Goal: Task Accomplishment & Management: Manage account settings

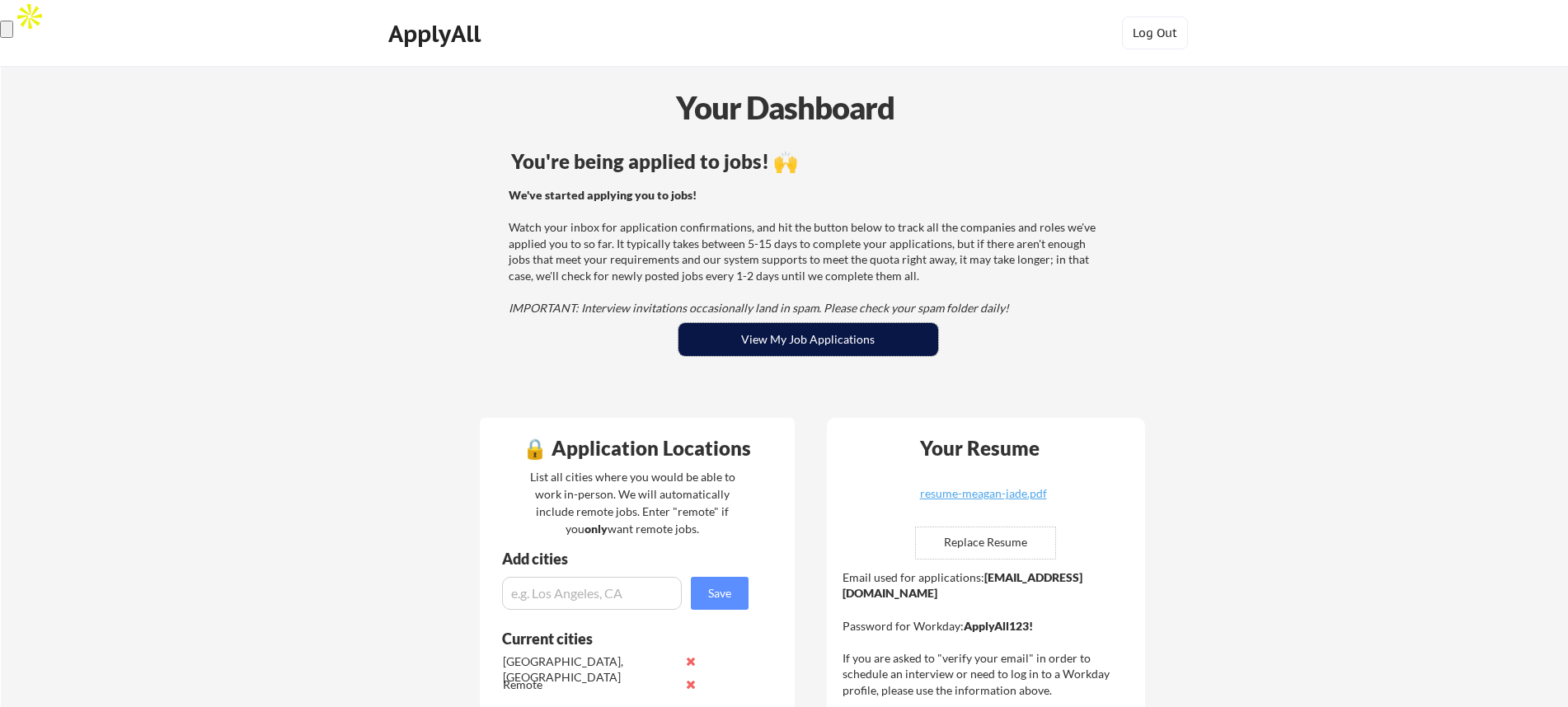
click at [755, 342] on button "View My Job Applications" at bounding box center [809, 340] width 260 height 33
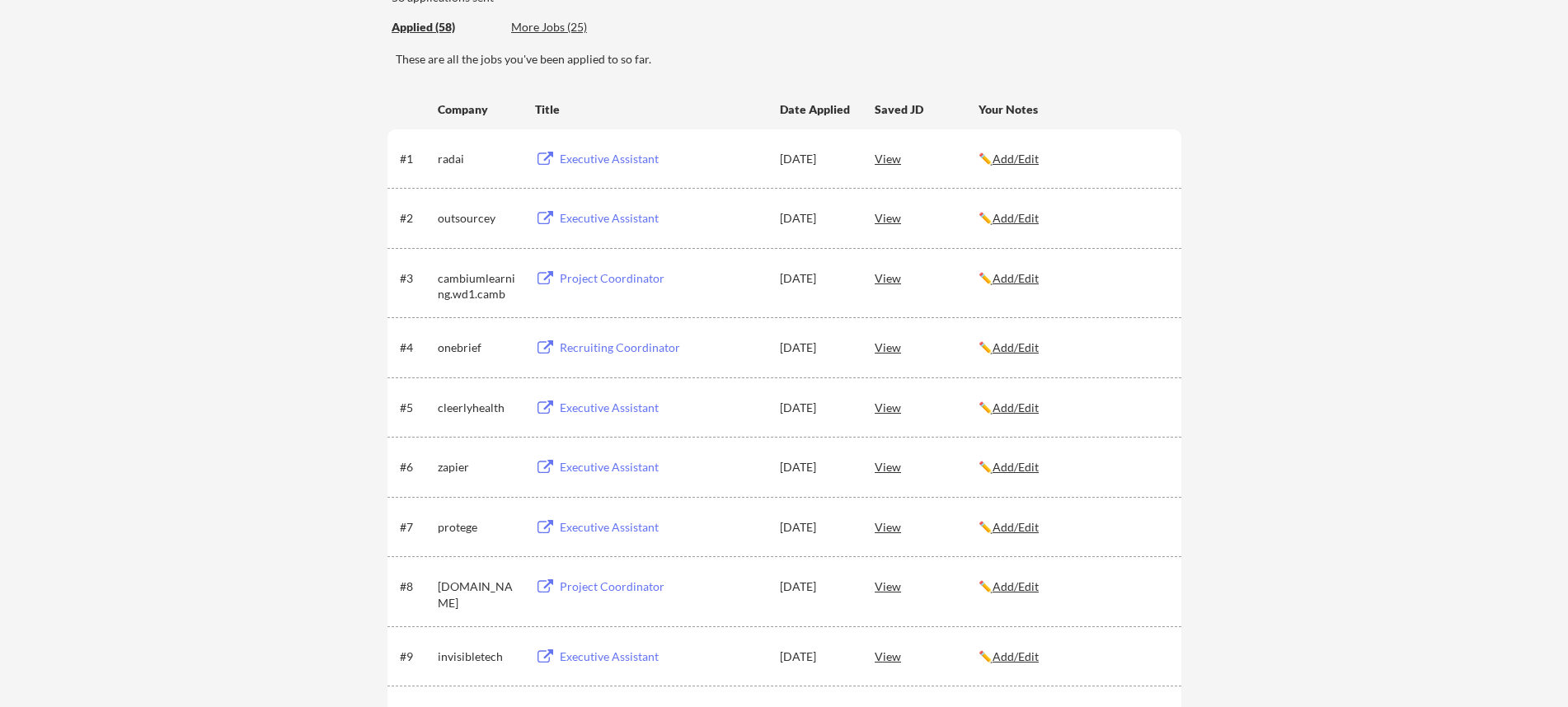
scroll to position [189, 0]
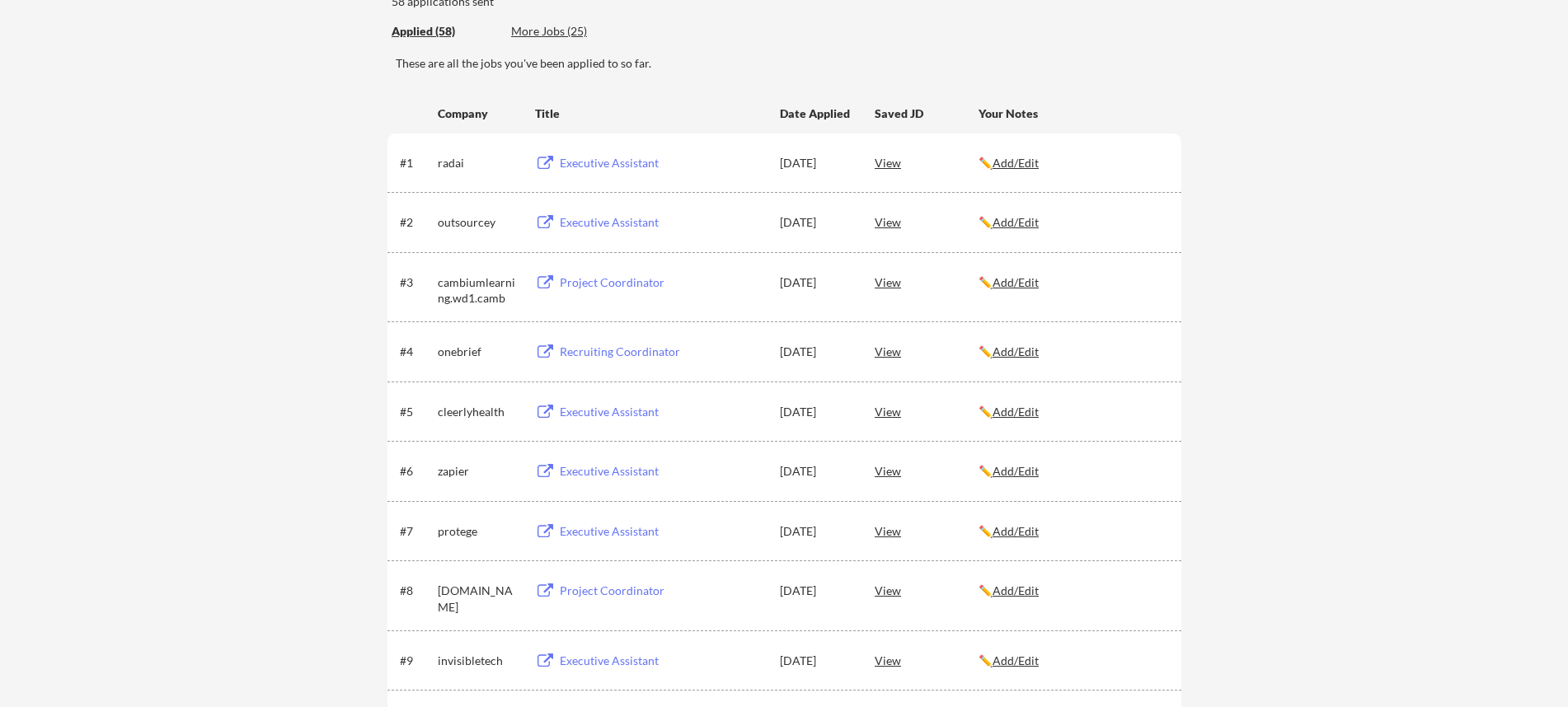
click at [885, 164] on div "View" at bounding box center [927, 163] width 104 height 30
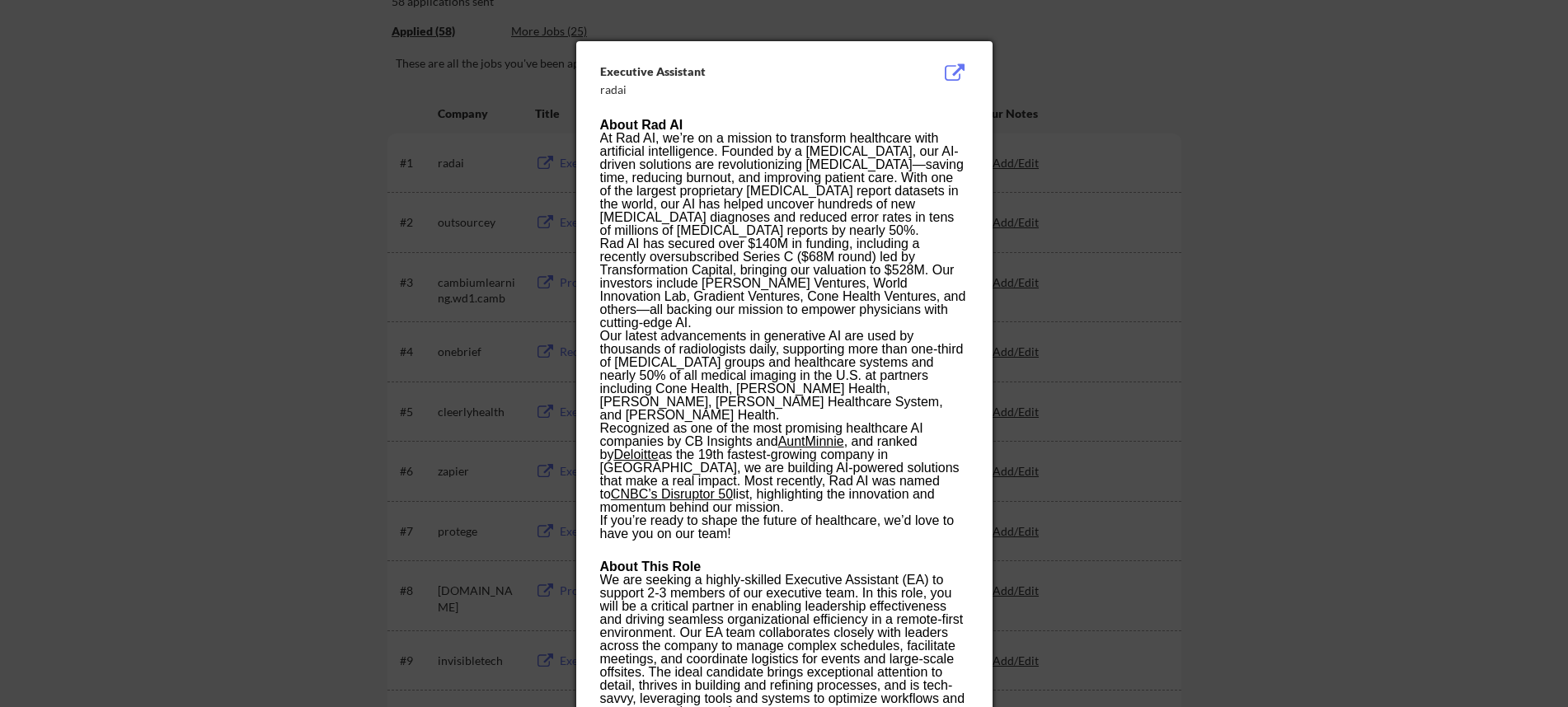
click at [961, 73] on button at bounding box center [956, 74] width 26 height 20
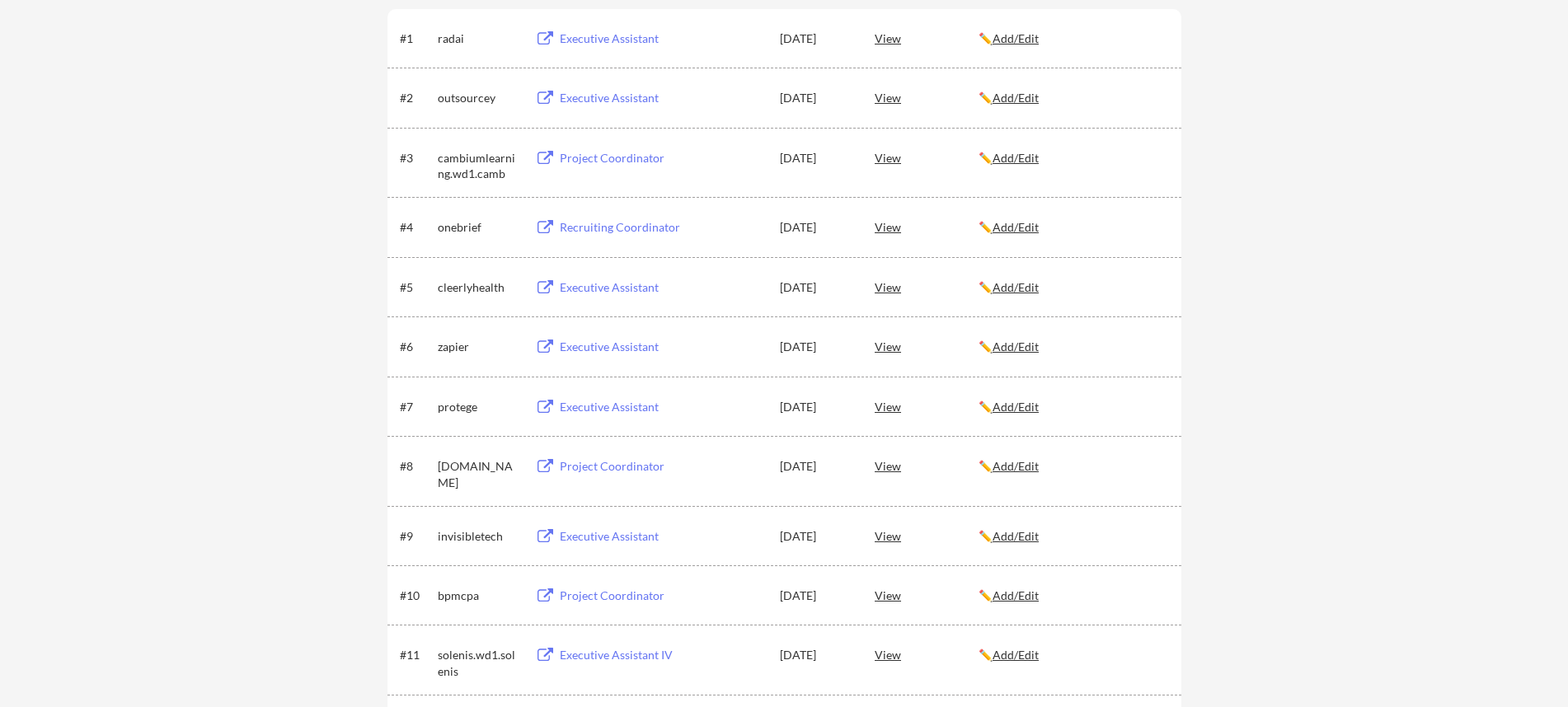
scroll to position [301, 0]
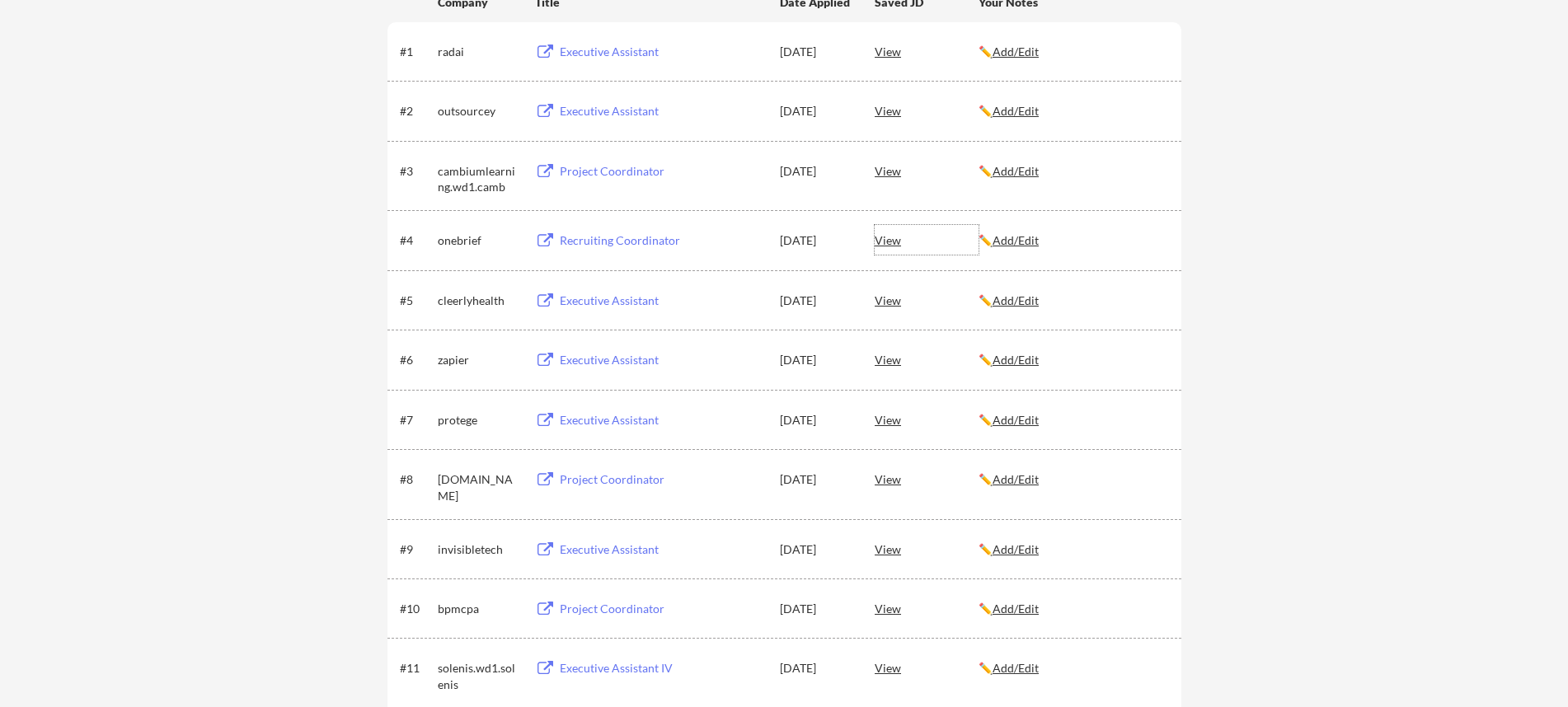
click at [888, 241] on div "View" at bounding box center [927, 240] width 104 height 30
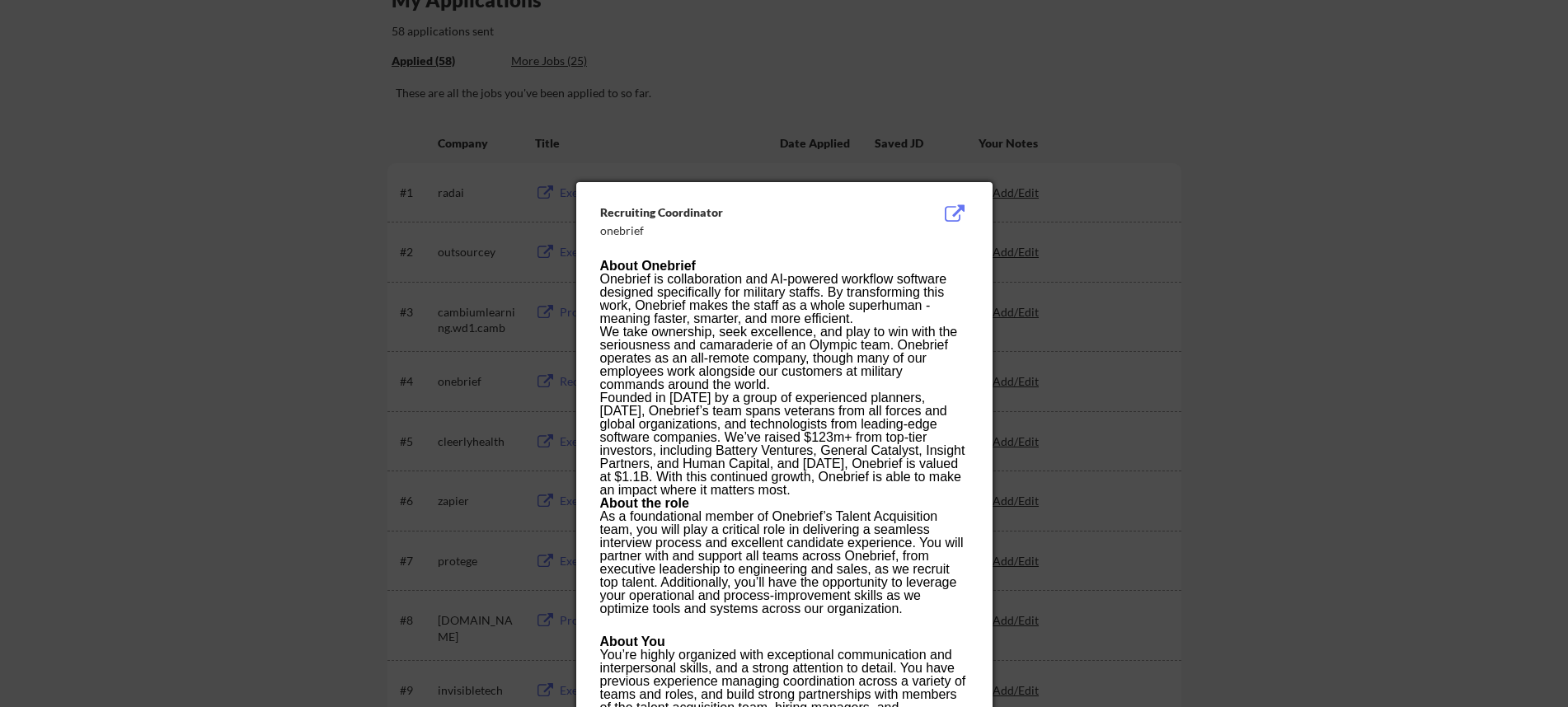
scroll to position [160, 0]
click at [1333, 361] on div at bounding box center [784, 354] width 1568 height 707
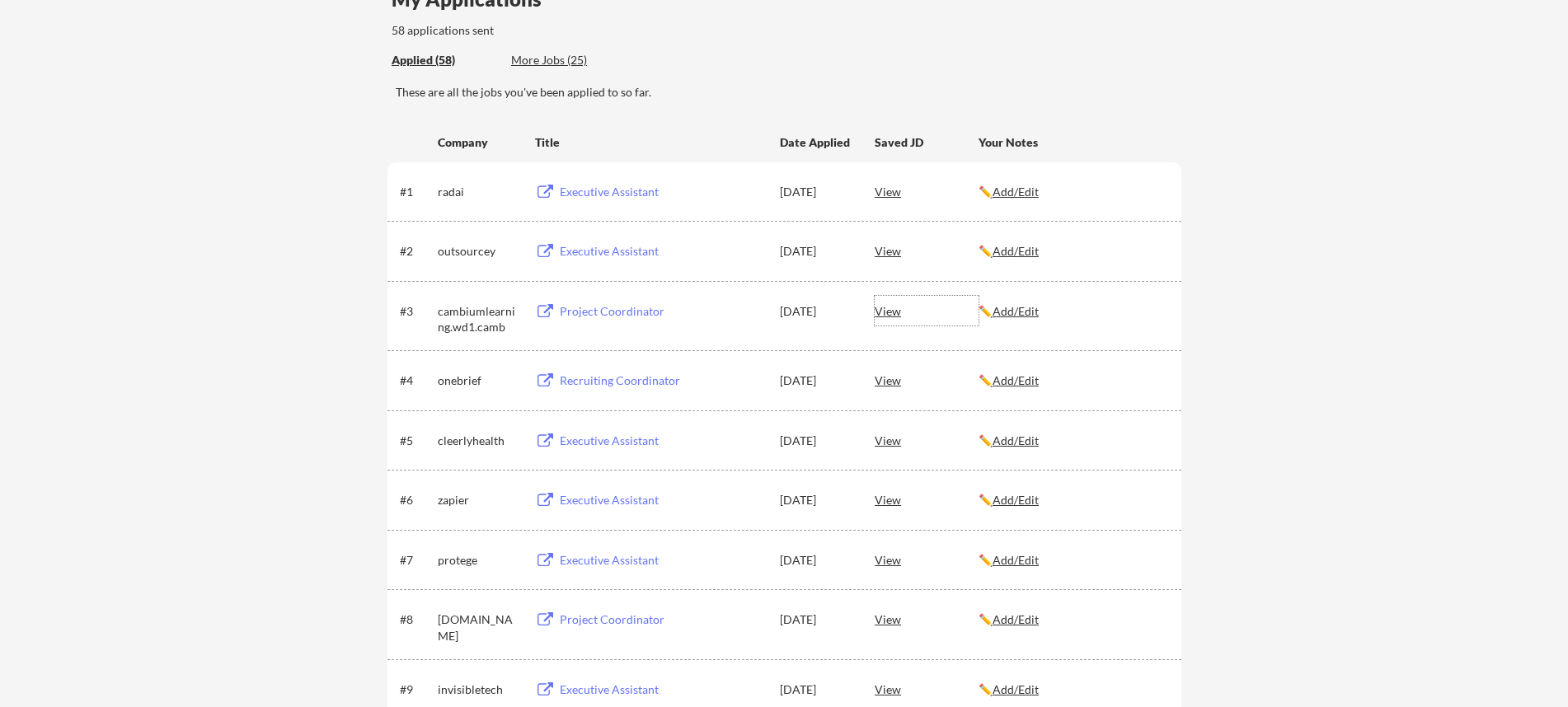
click at [882, 312] on div "View" at bounding box center [927, 311] width 104 height 30
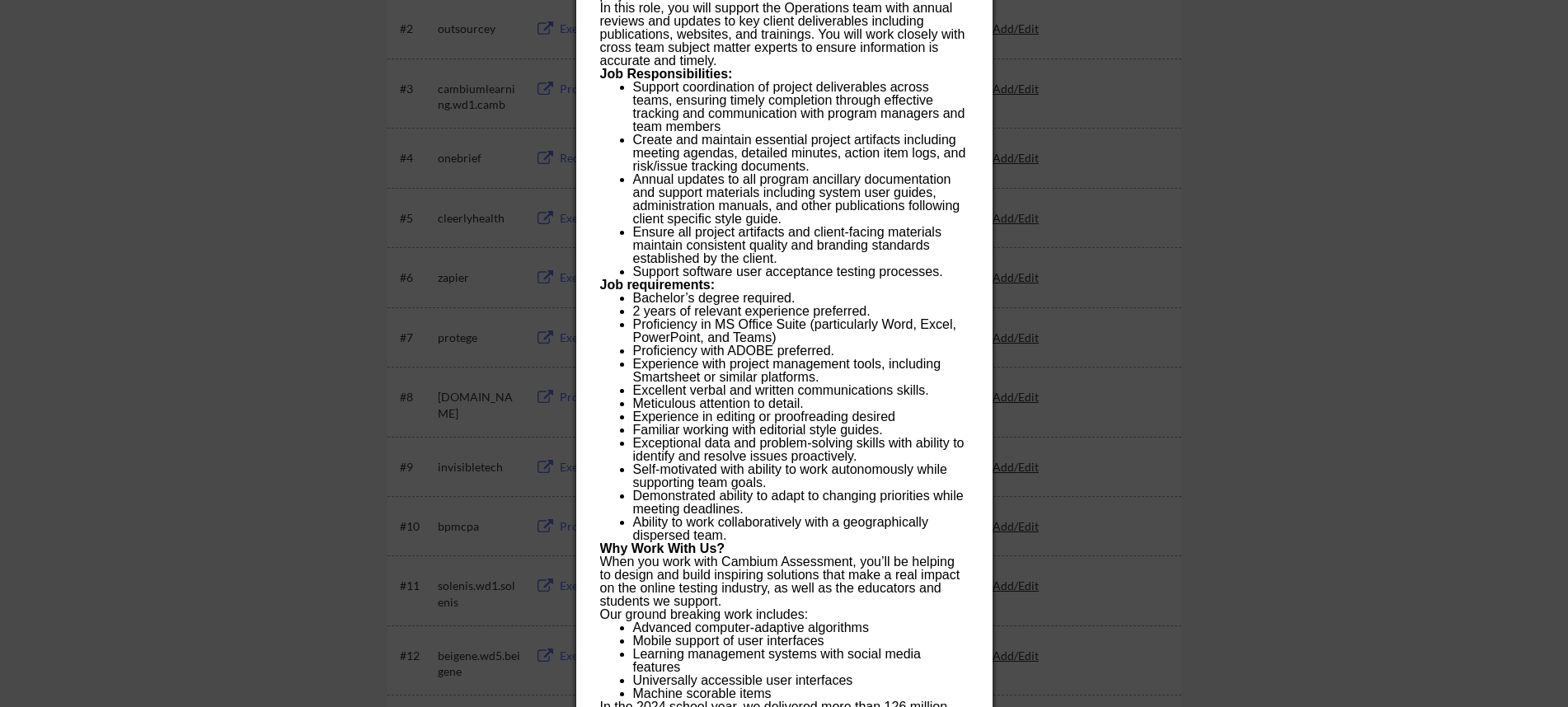
scroll to position [64, 0]
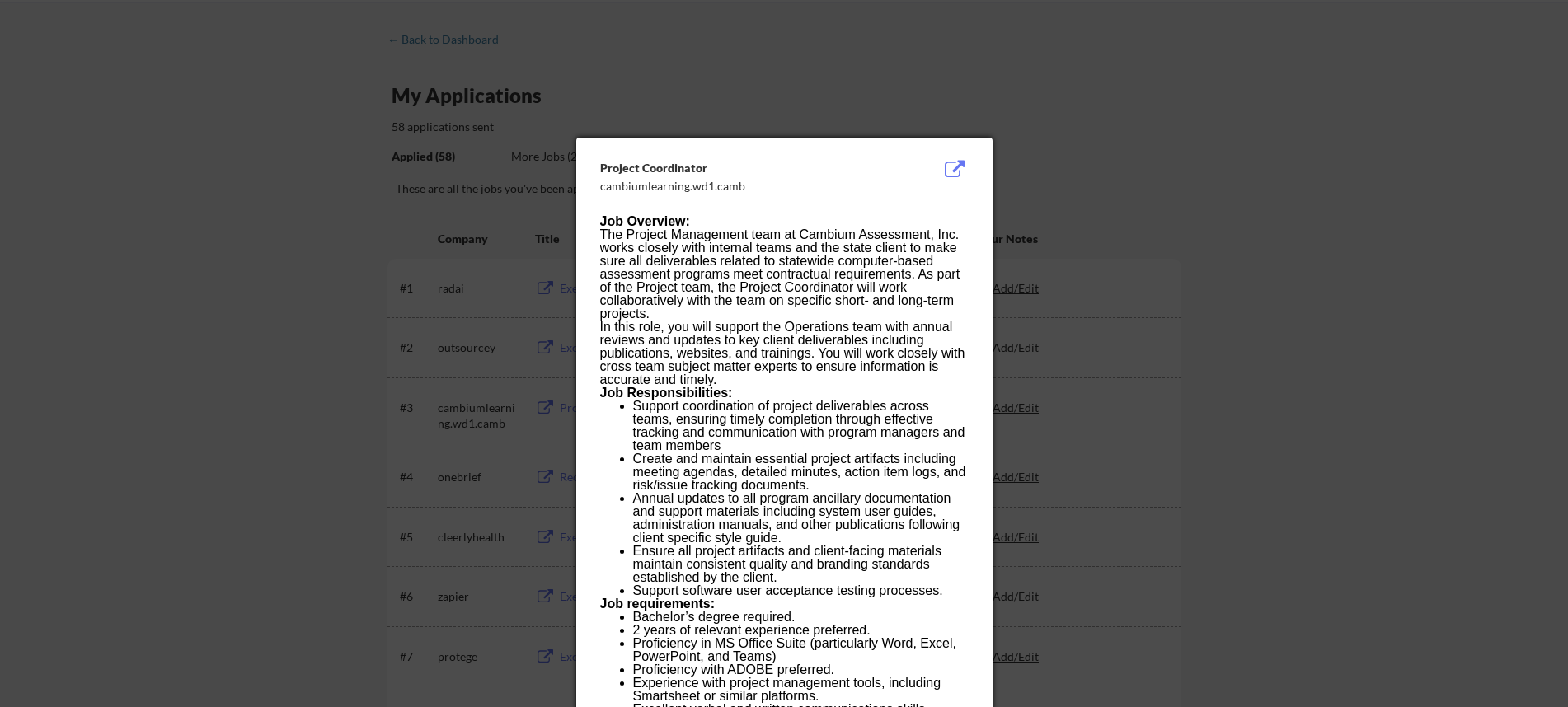
click at [1226, 198] on div at bounding box center [784, 354] width 1568 height 707
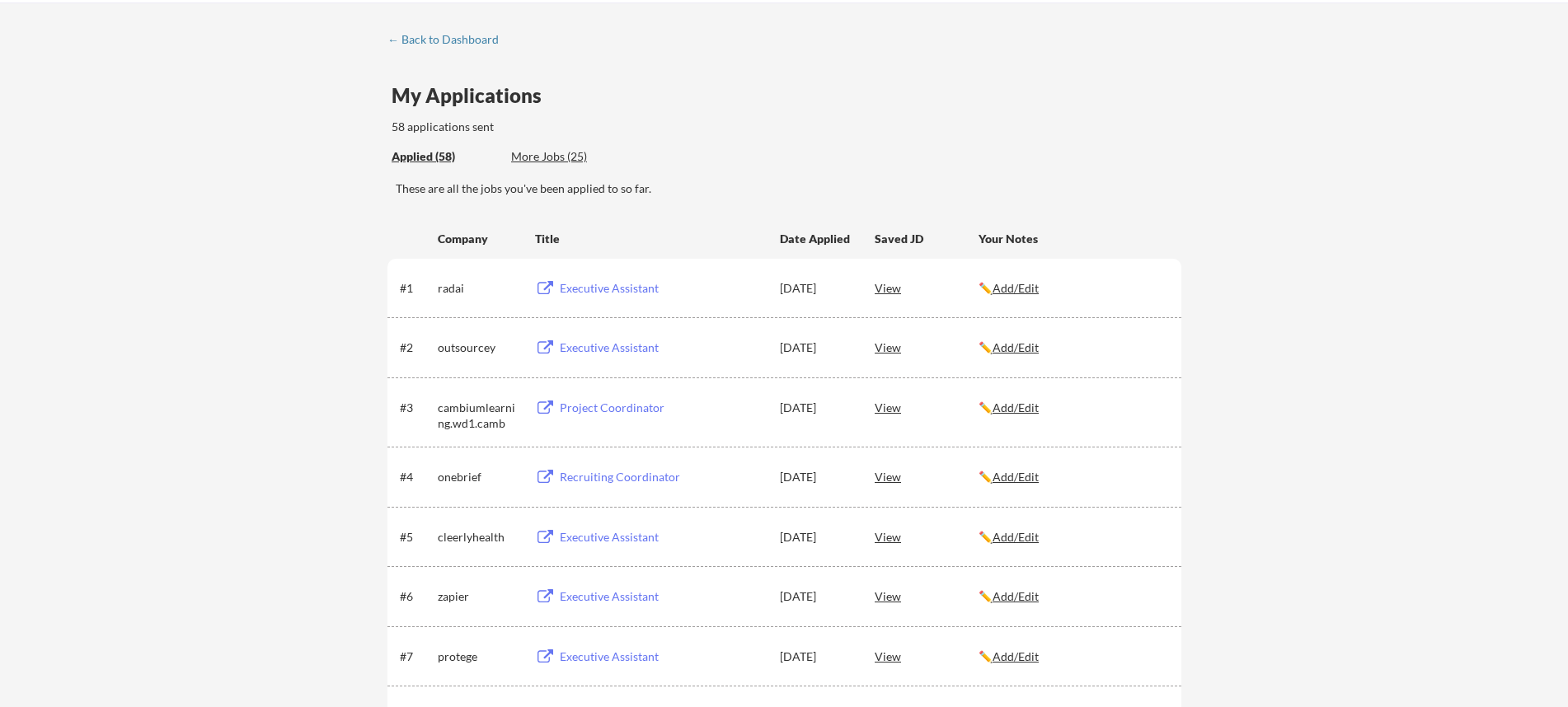
click at [882, 282] on div "View" at bounding box center [927, 288] width 104 height 30
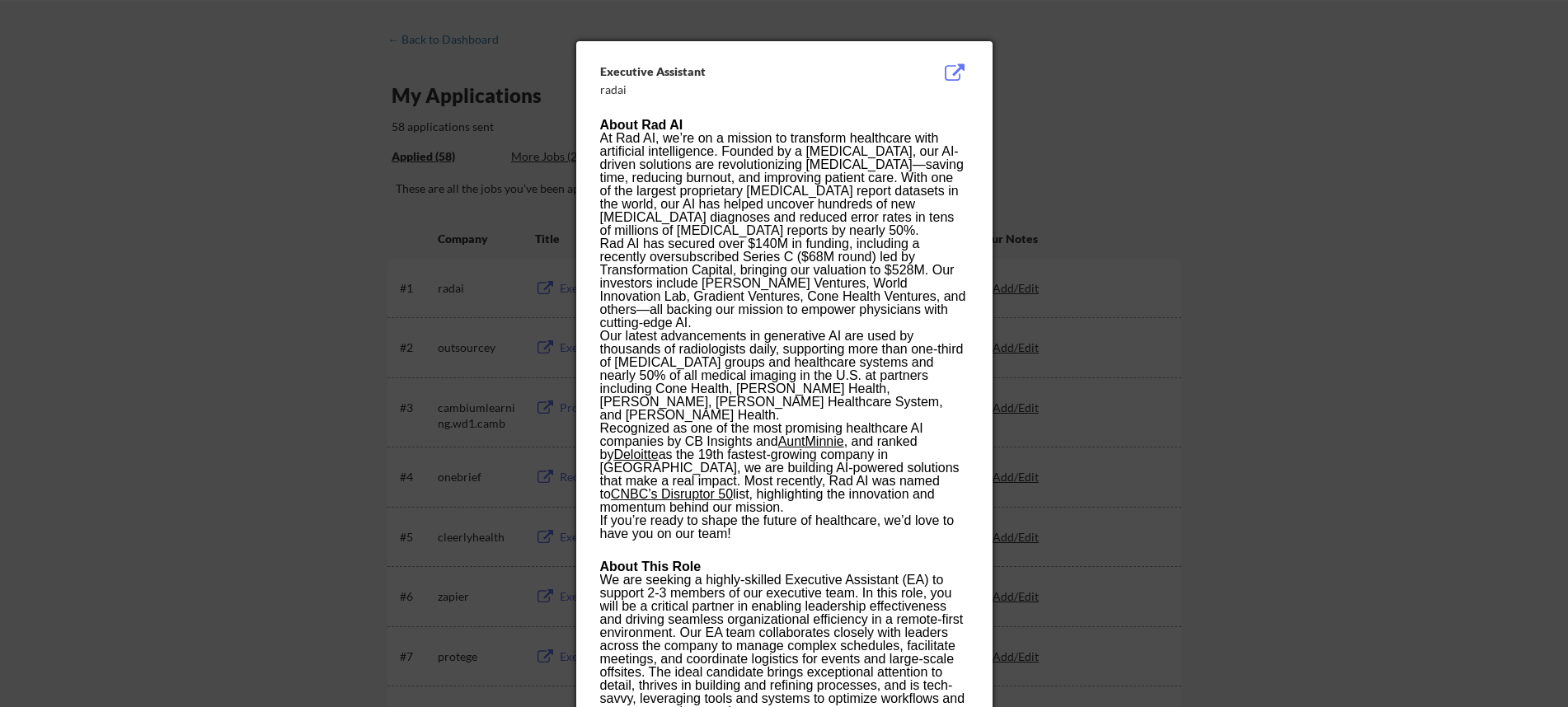
click at [1380, 303] on div at bounding box center [784, 354] width 1568 height 707
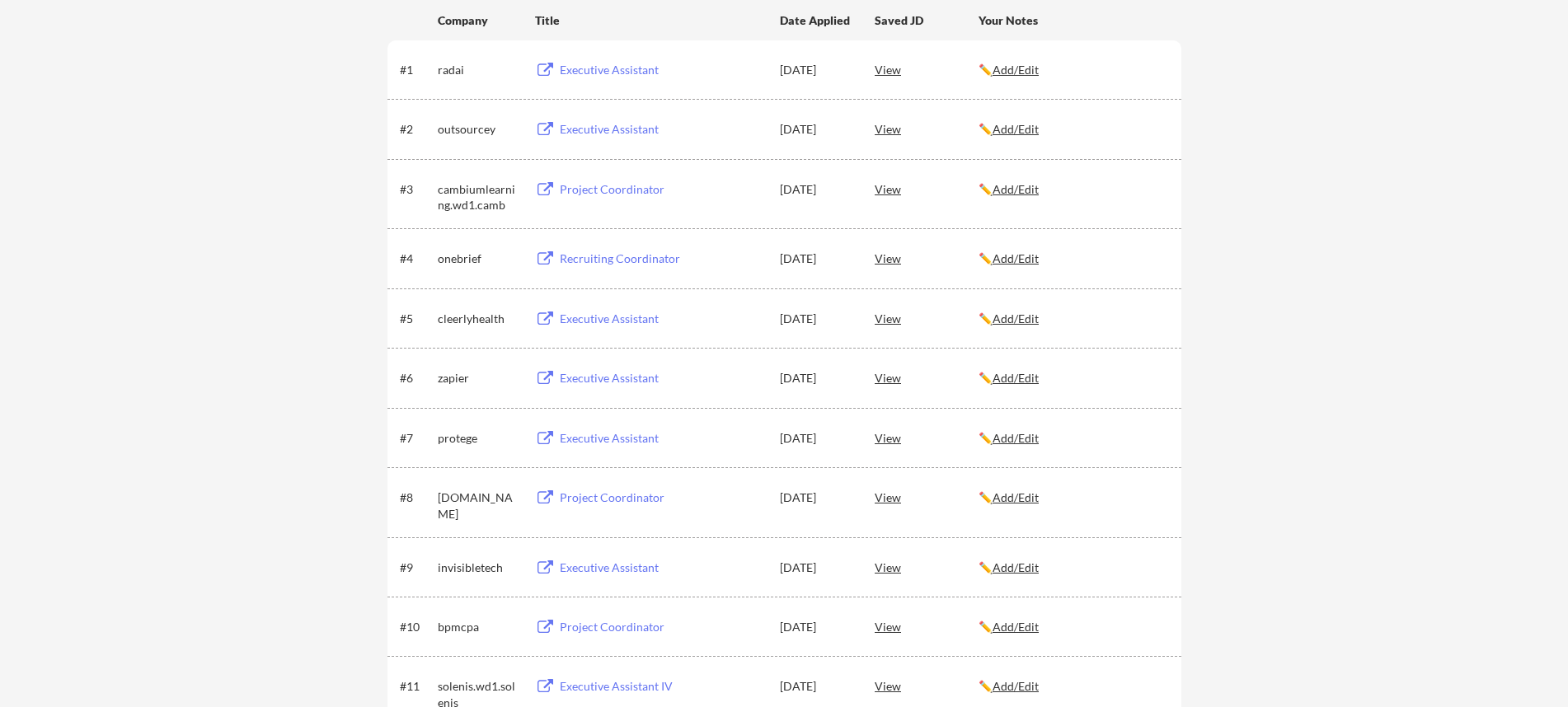
scroll to position [325, 0]
